Goal: Register for event/course

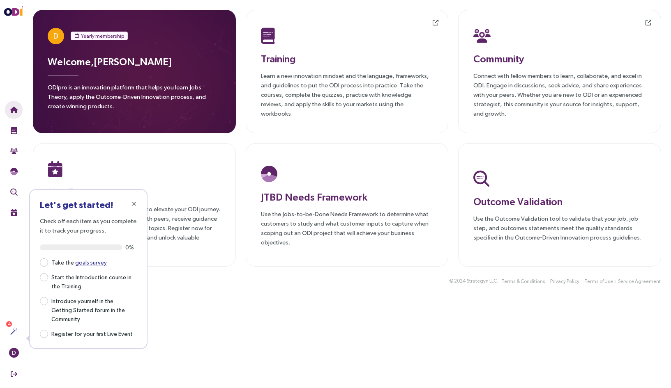
click at [75, 191] on div "Let's get started! Check off each item as you complete it to track your progres…" at bounding box center [88, 269] width 118 height 160
click at [137, 204] on span "button" at bounding box center [134, 204] width 7 height 7
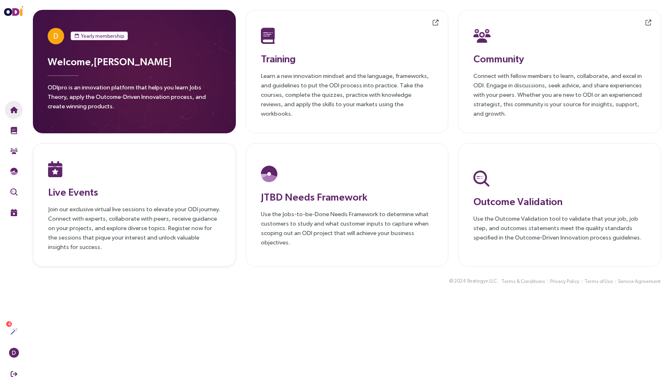
click at [83, 195] on h3 "Live Events" at bounding box center [134, 192] width 172 height 15
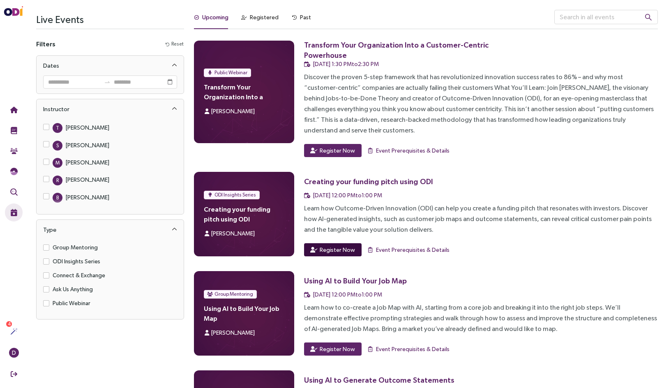
click at [329, 246] on span "Register Now" at bounding box center [336, 250] width 35 height 9
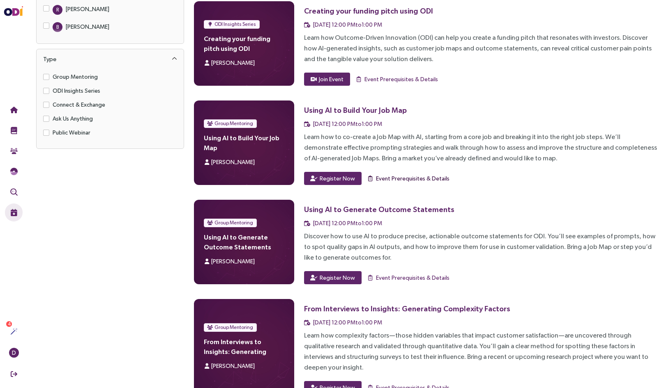
scroll to position [170, 0]
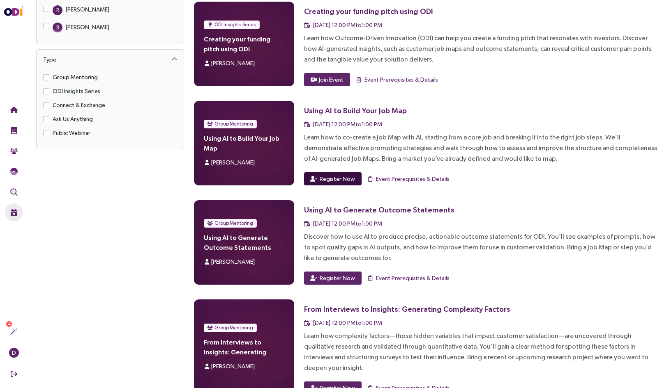
click at [346, 175] on span "Register Now" at bounding box center [336, 179] width 35 height 9
click at [326, 274] on span "Register Now" at bounding box center [336, 278] width 35 height 9
click at [328, 384] on span "Register Now" at bounding box center [336, 388] width 35 height 9
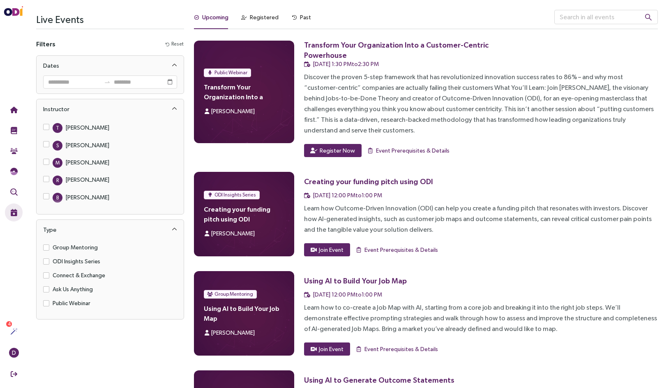
scroll to position [0, 0]
click at [300, 16] on div "Past" at bounding box center [305, 17] width 11 height 9
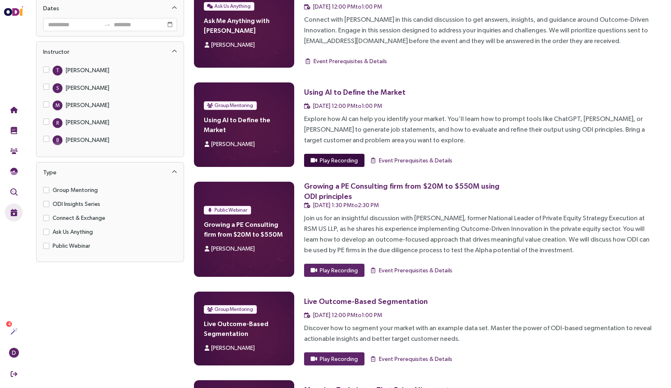
scroll to position [58, 0]
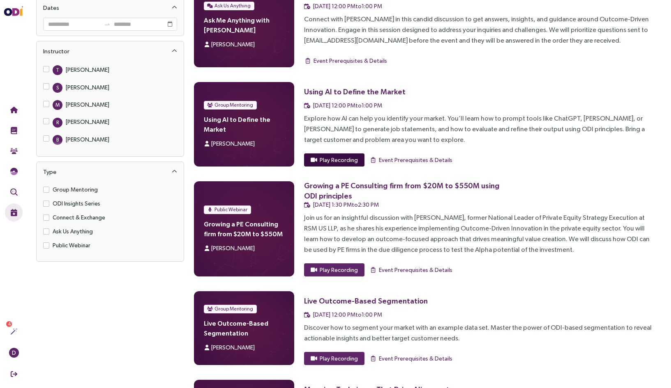
click at [334, 160] on span "Play Recording" at bounding box center [338, 160] width 38 height 9
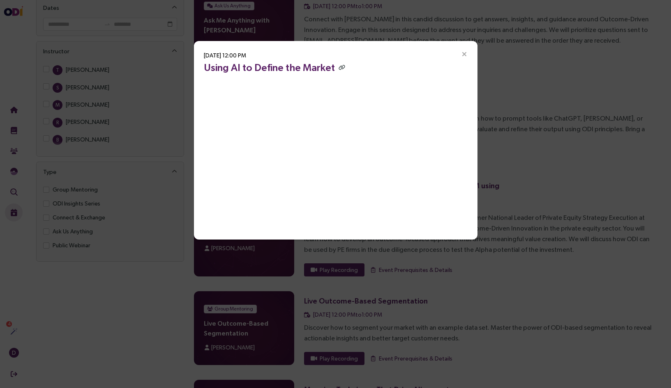
click at [95, 296] on div "[DATE] 12:00 PM Using AI to Define the Market" at bounding box center [335, 194] width 671 height 388
